Goal: Task Accomplishment & Management: Use online tool/utility

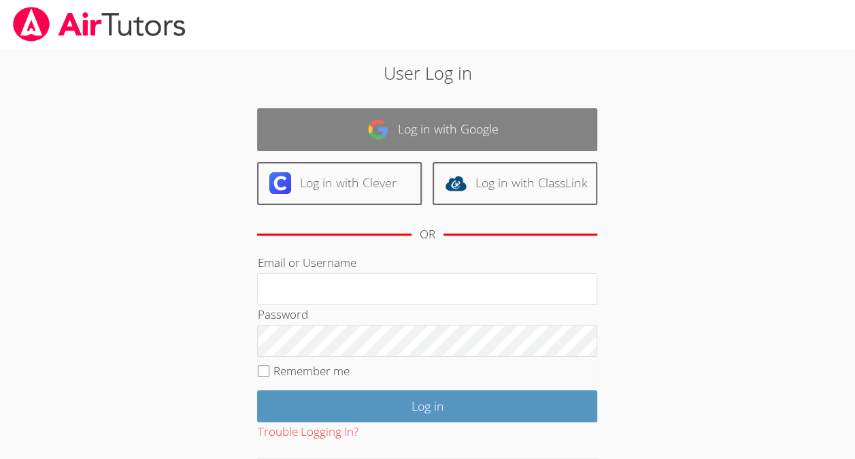
click at [523, 135] on link "Log in with Google" at bounding box center [427, 129] width 340 height 43
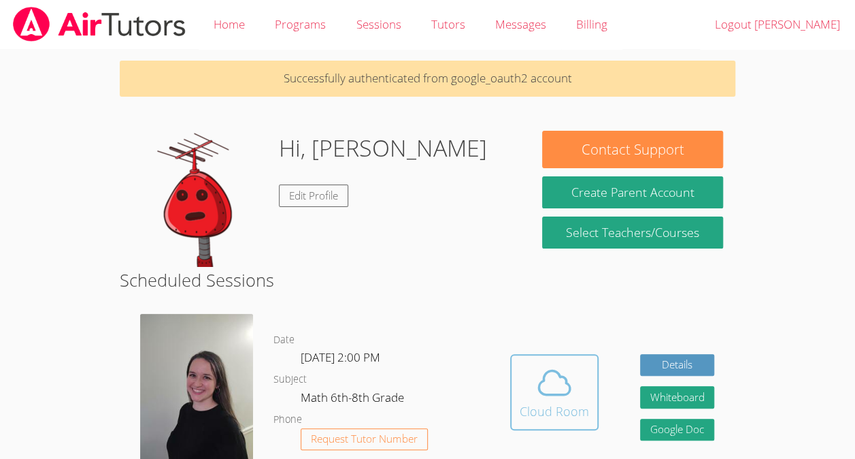
click at [543, 370] on icon at bounding box center [554, 382] width 38 height 38
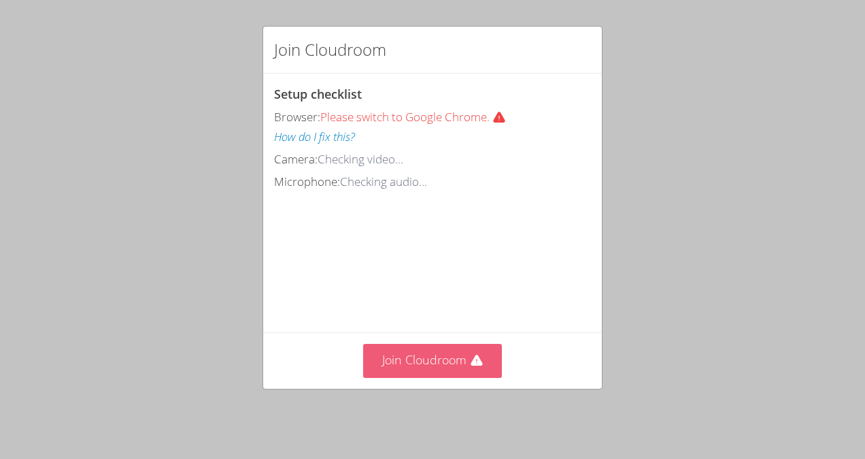
click at [476, 377] on button "Join Cloudroom" at bounding box center [432, 360] width 139 height 33
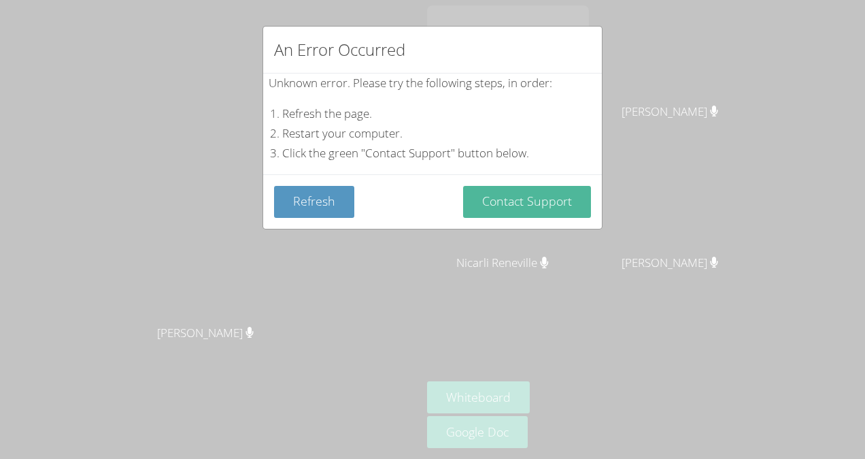
click at [528, 203] on button "Contact Support" at bounding box center [527, 202] width 128 height 32
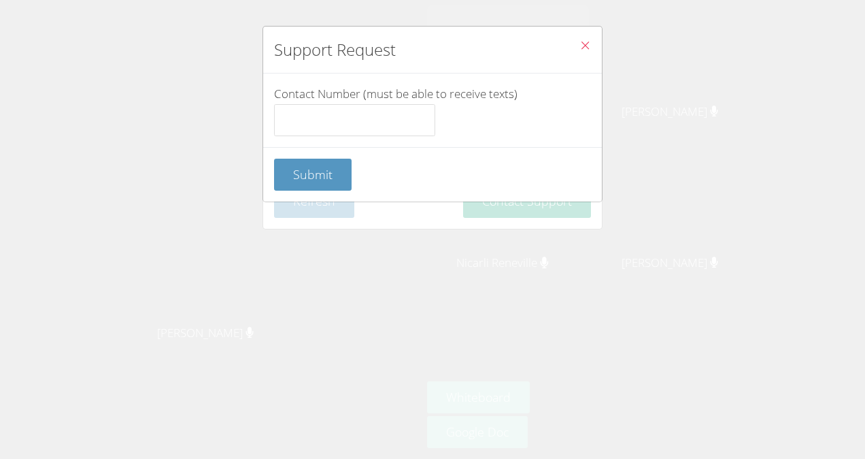
click at [589, 39] on button "Close" at bounding box center [585, 48] width 33 height 42
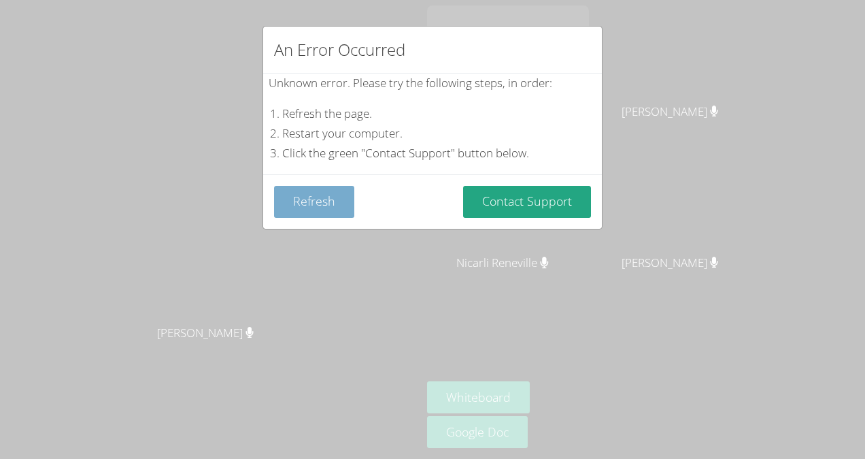
click at [314, 212] on button "Refresh" at bounding box center [314, 202] width 80 height 32
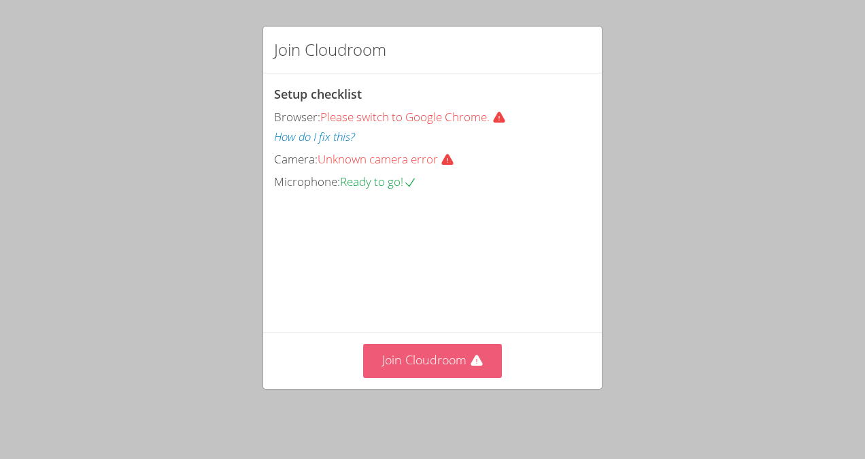
click at [460, 363] on button "Join Cloudroom" at bounding box center [432, 360] width 139 height 33
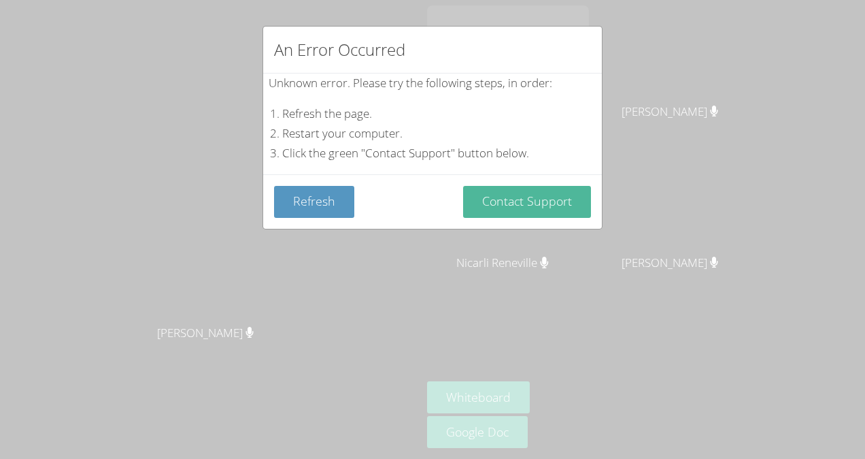
click at [516, 212] on button "Contact Support" at bounding box center [527, 202] width 128 height 32
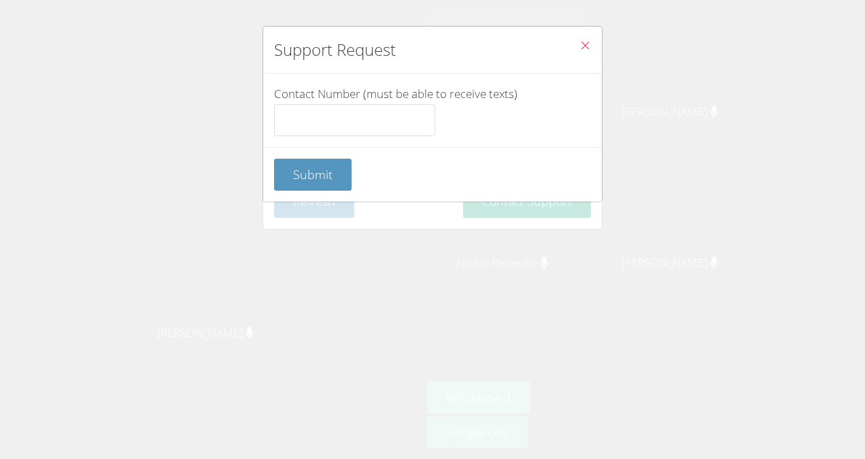
click at [580, 45] on icon "Close" at bounding box center [586, 45] width 12 height 12
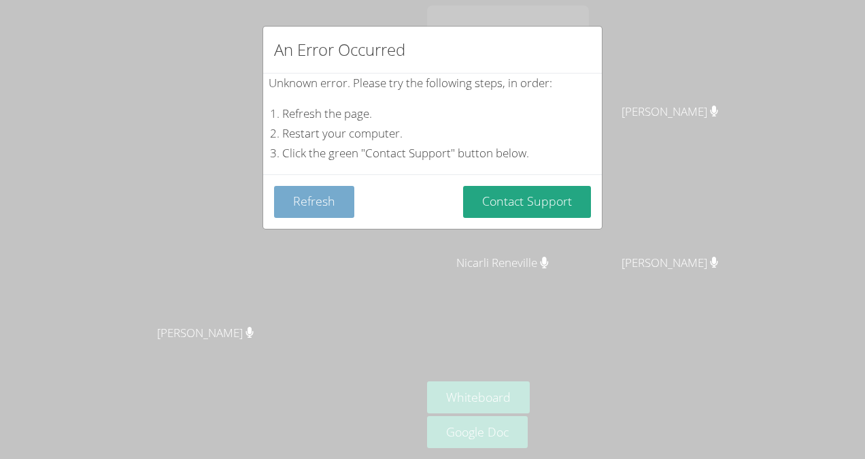
click at [326, 203] on button "Refresh" at bounding box center [314, 202] width 80 height 32
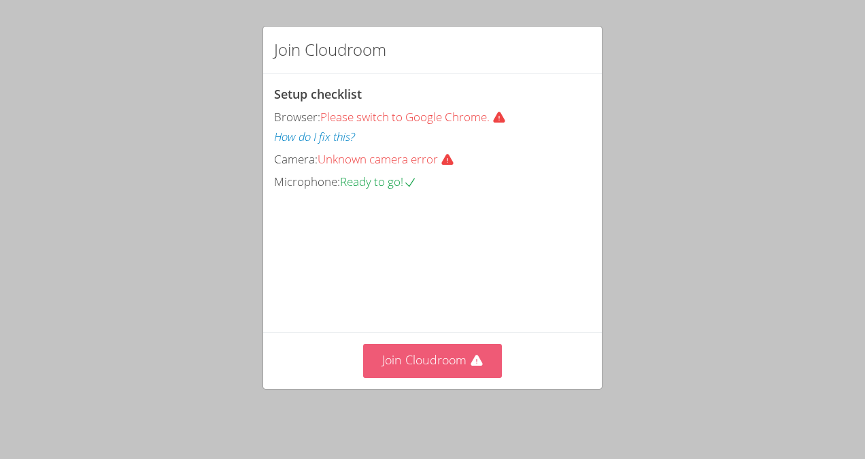
click at [457, 365] on button "Join Cloudroom" at bounding box center [432, 360] width 139 height 33
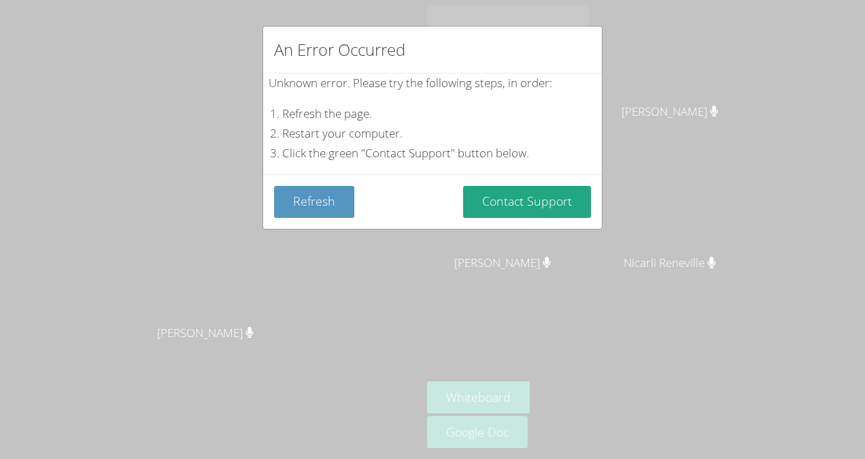
click at [859, 89] on div "An Error Occurred Unknown error. Please try the following steps, in order: Refr…" at bounding box center [432, 229] width 865 height 459
click at [861, 82] on div "An Error Occurred Unknown error. Please try the following steps, in order: Refr…" at bounding box center [432, 229] width 865 height 459
click at [0, 187] on div "An Error Occurred Unknown error. Please try the following steps, in order: Refr…" at bounding box center [432, 229] width 865 height 459
click at [859, 88] on div "An Error Occurred Unknown error. Please try the following steps, in order: Refr…" at bounding box center [432, 229] width 865 height 459
click at [855, 74] on div "An Error Occurred Unknown error. Please try the following steps, in order: Refr…" at bounding box center [432, 229] width 865 height 459
